Goal: Find specific page/section: Find specific page/section

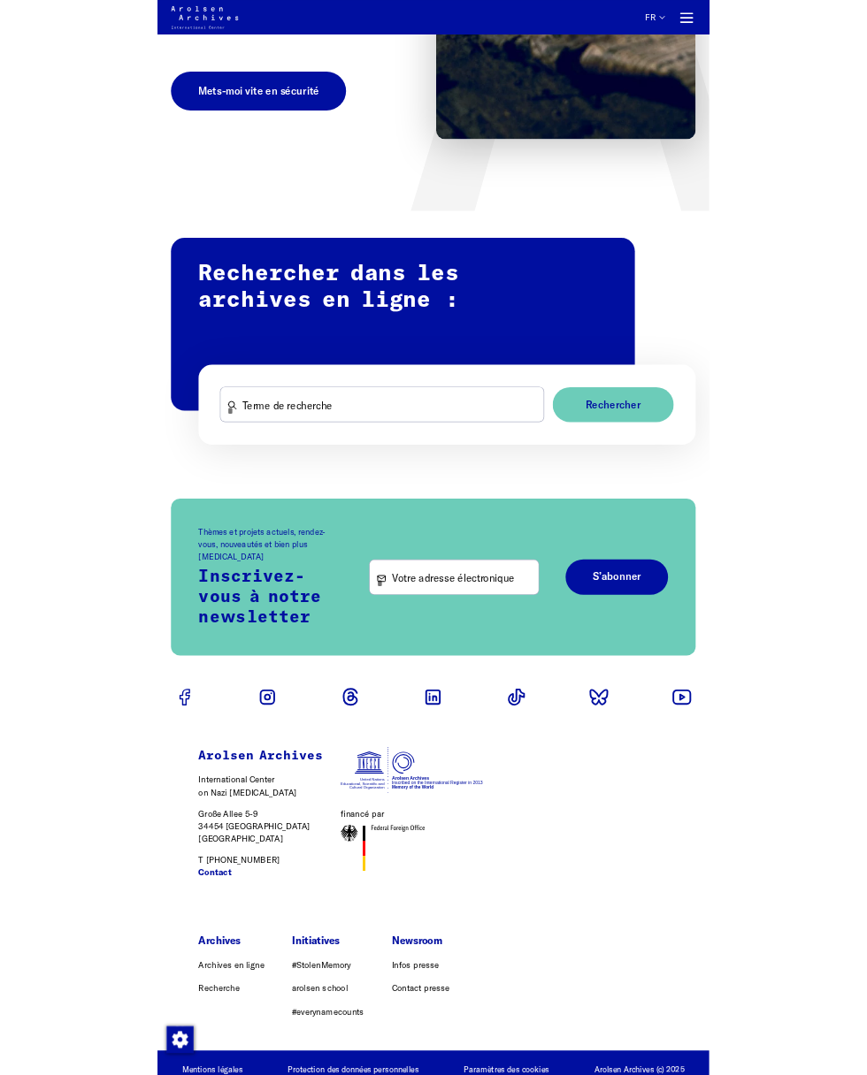
scroll to position [394, 0]
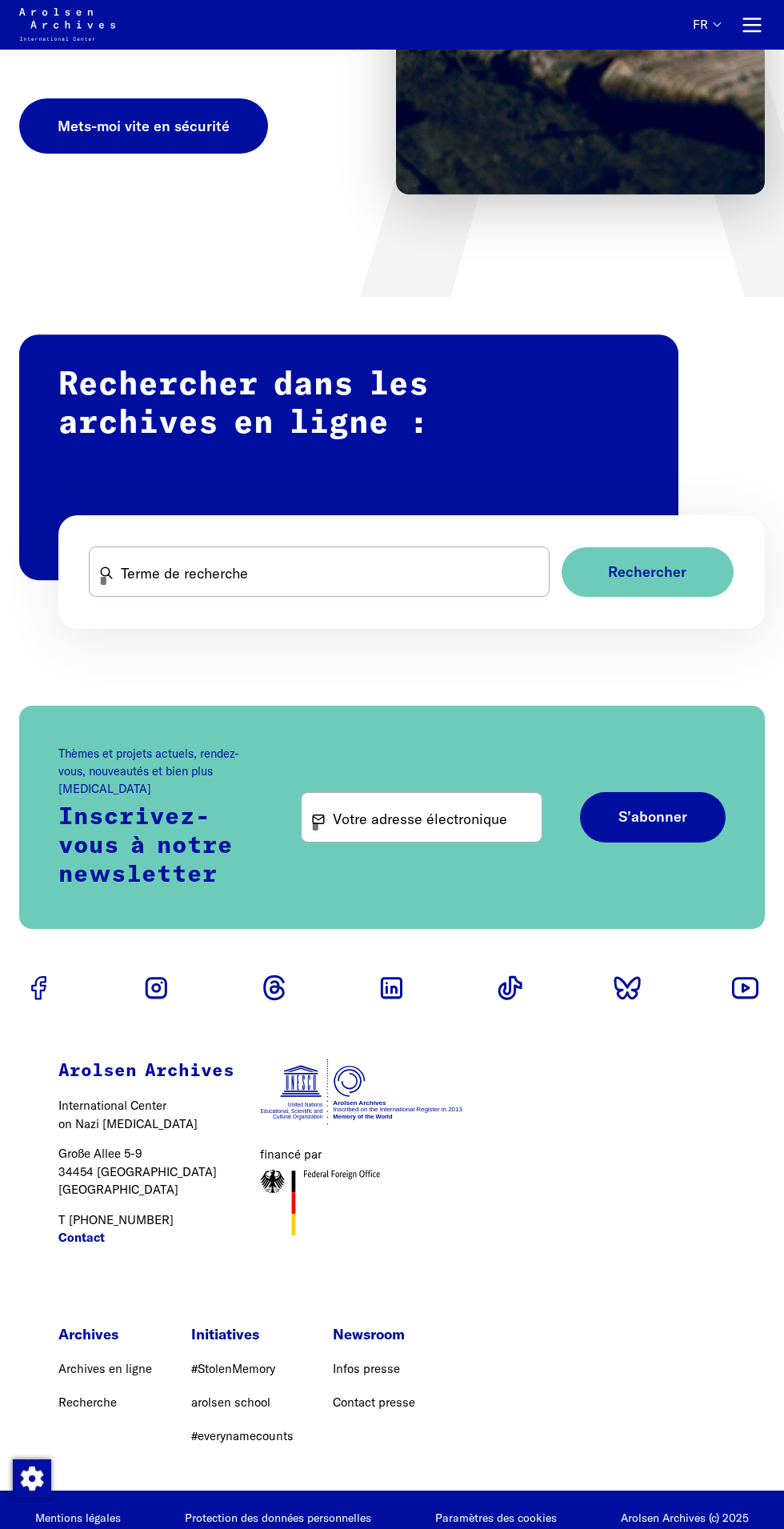
click at [341, 521] on form "Terme de recherche Rechercher" at bounding box center [411, 573] width 706 height 114
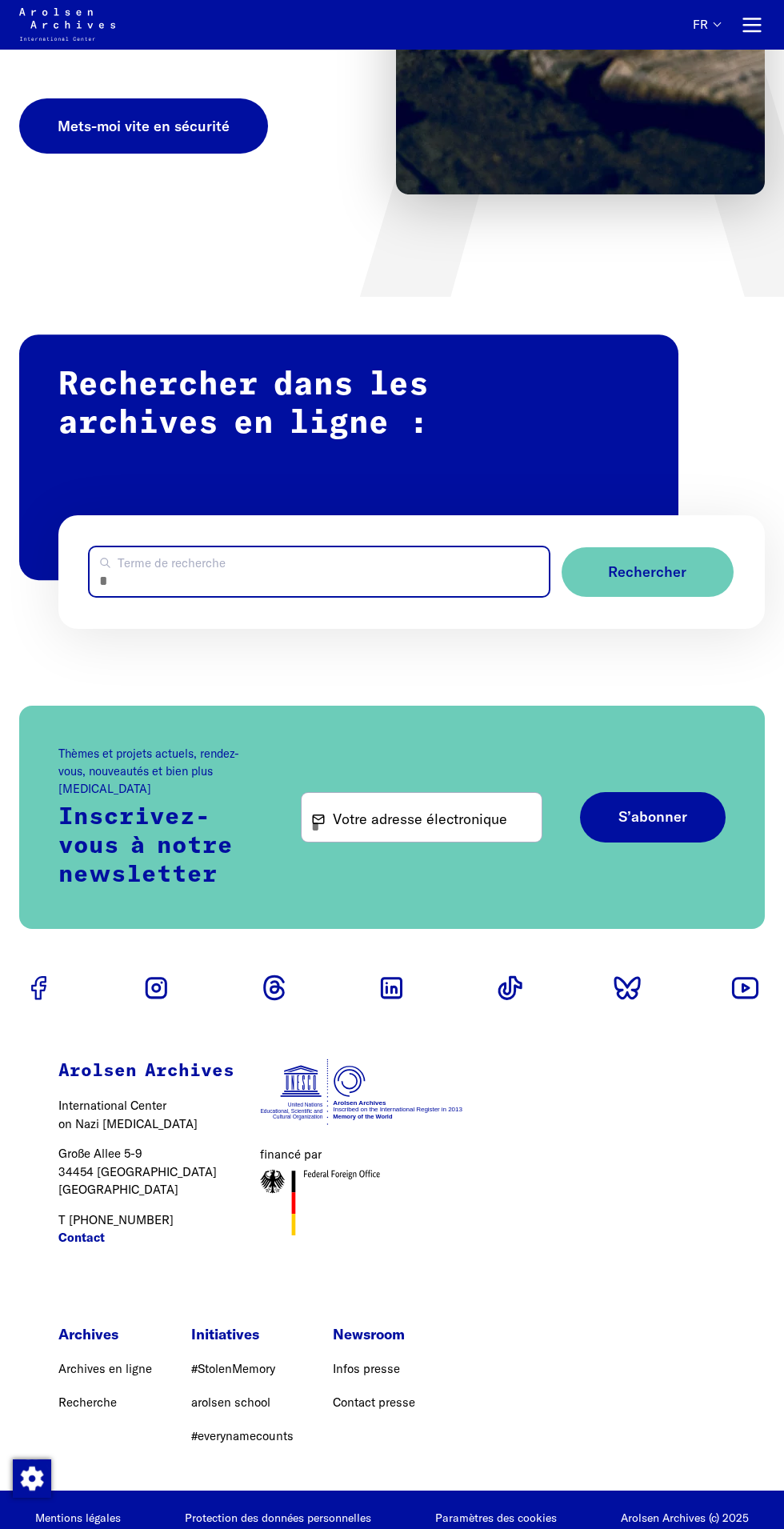
click at [509, 577] on input "Terme de recherche" at bounding box center [319, 572] width 459 height 49
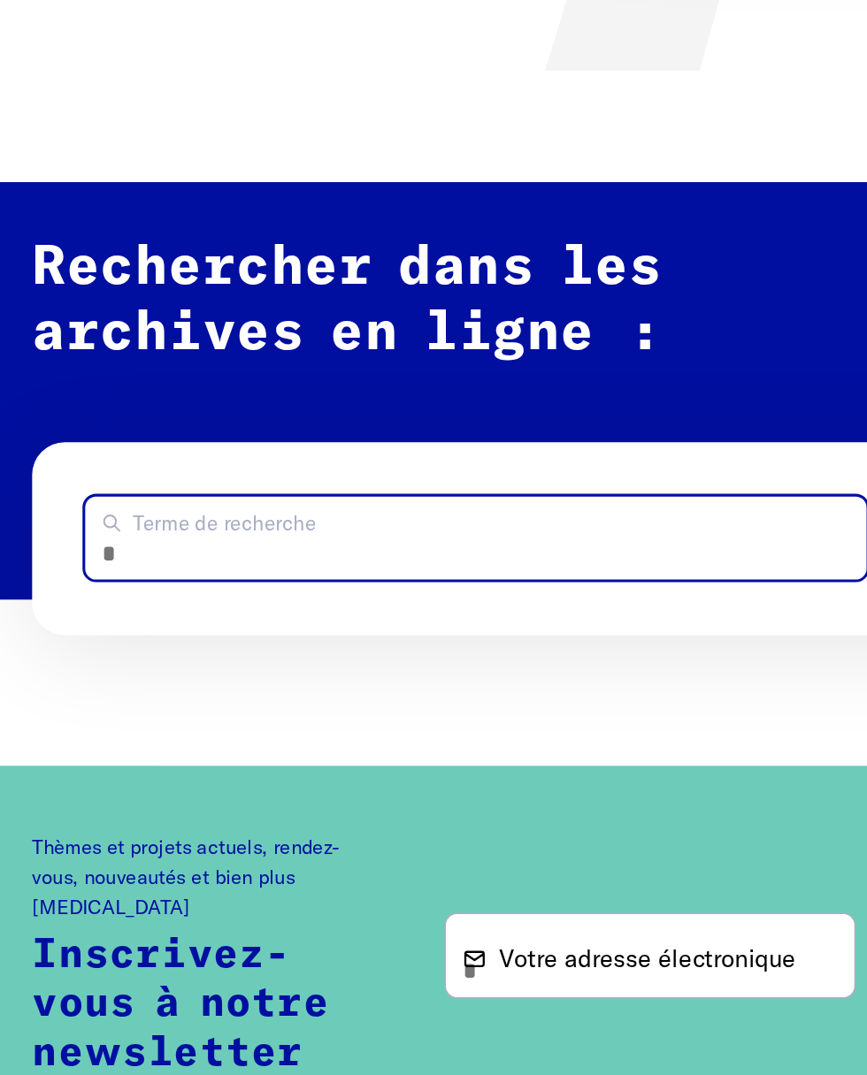
type input "*"
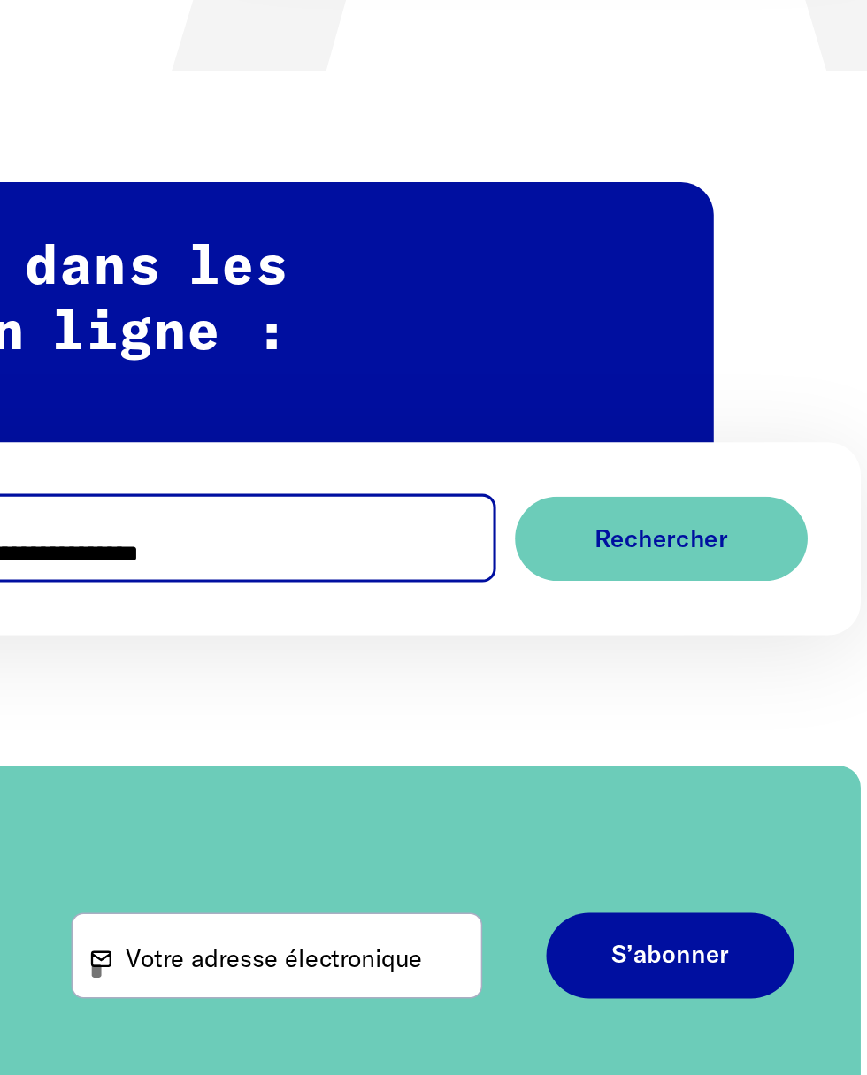
type input "**********"
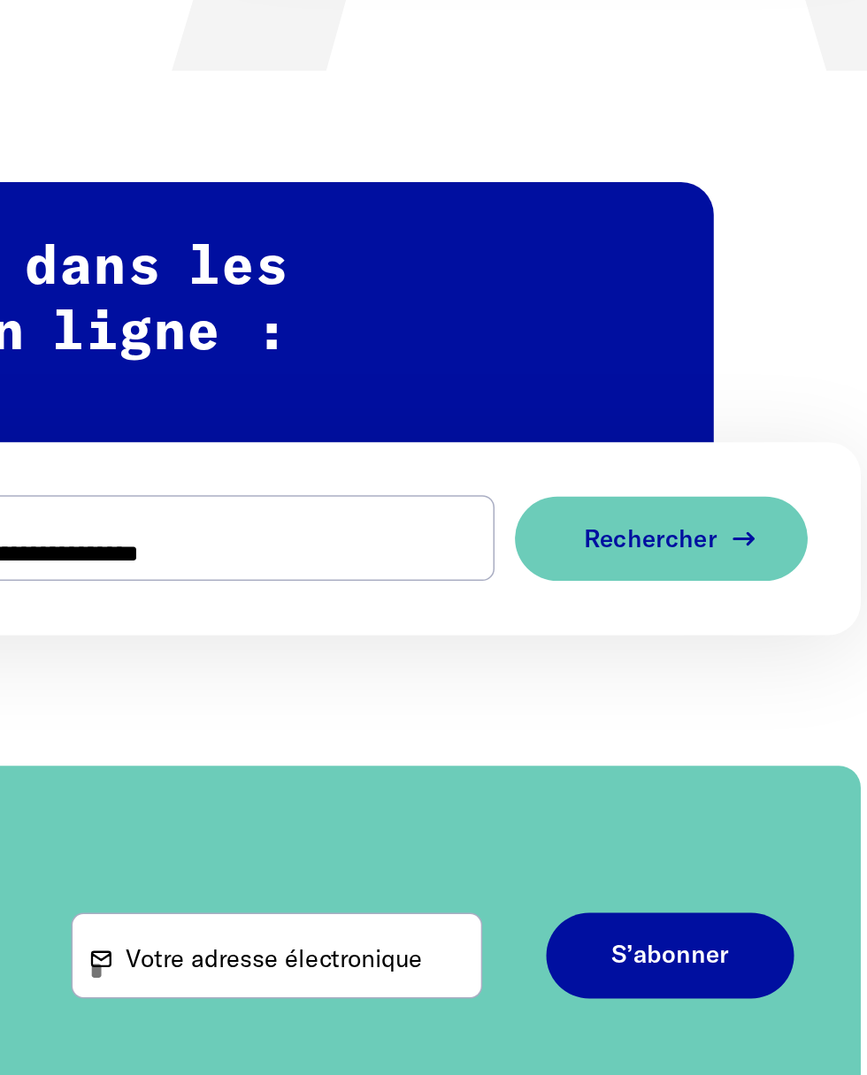
click at [764, 615] on button "Rechercher" at bounding box center [716, 633] width 190 height 56
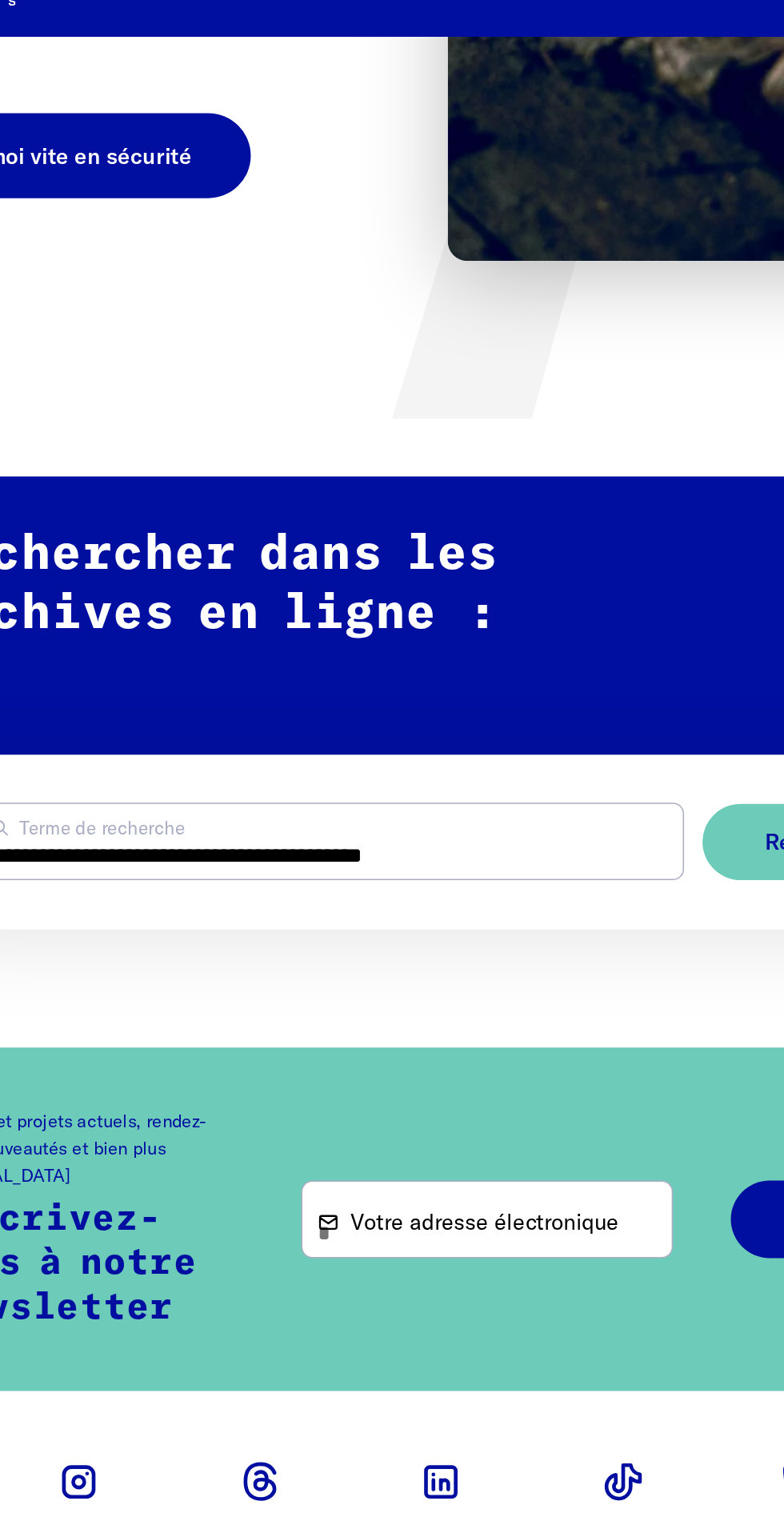
click at [599, 577] on button "Rechercher" at bounding box center [647, 573] width 172 height 51
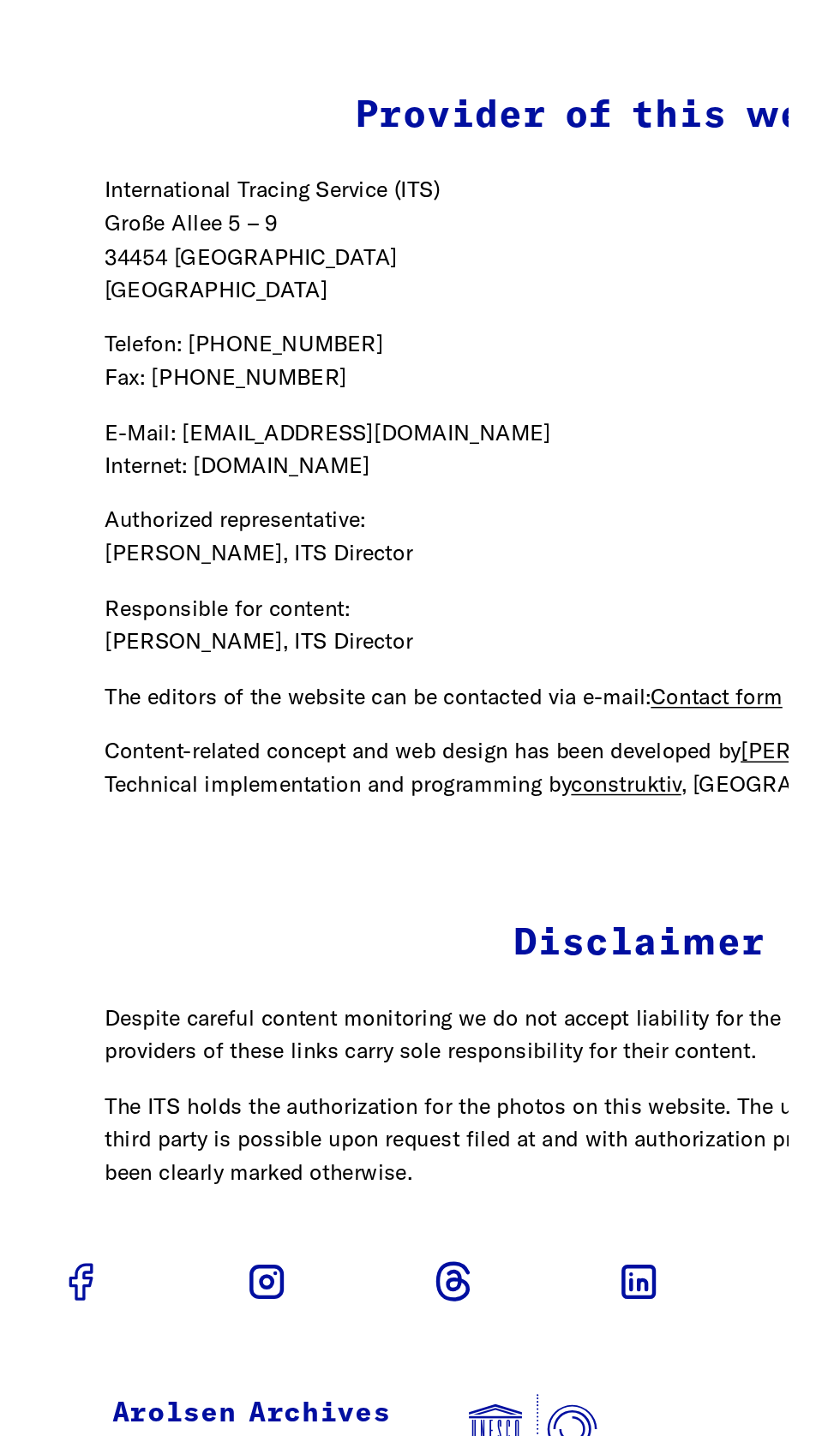
scroll to position [34, 0]
